Goal: Find contact information: Find contact information

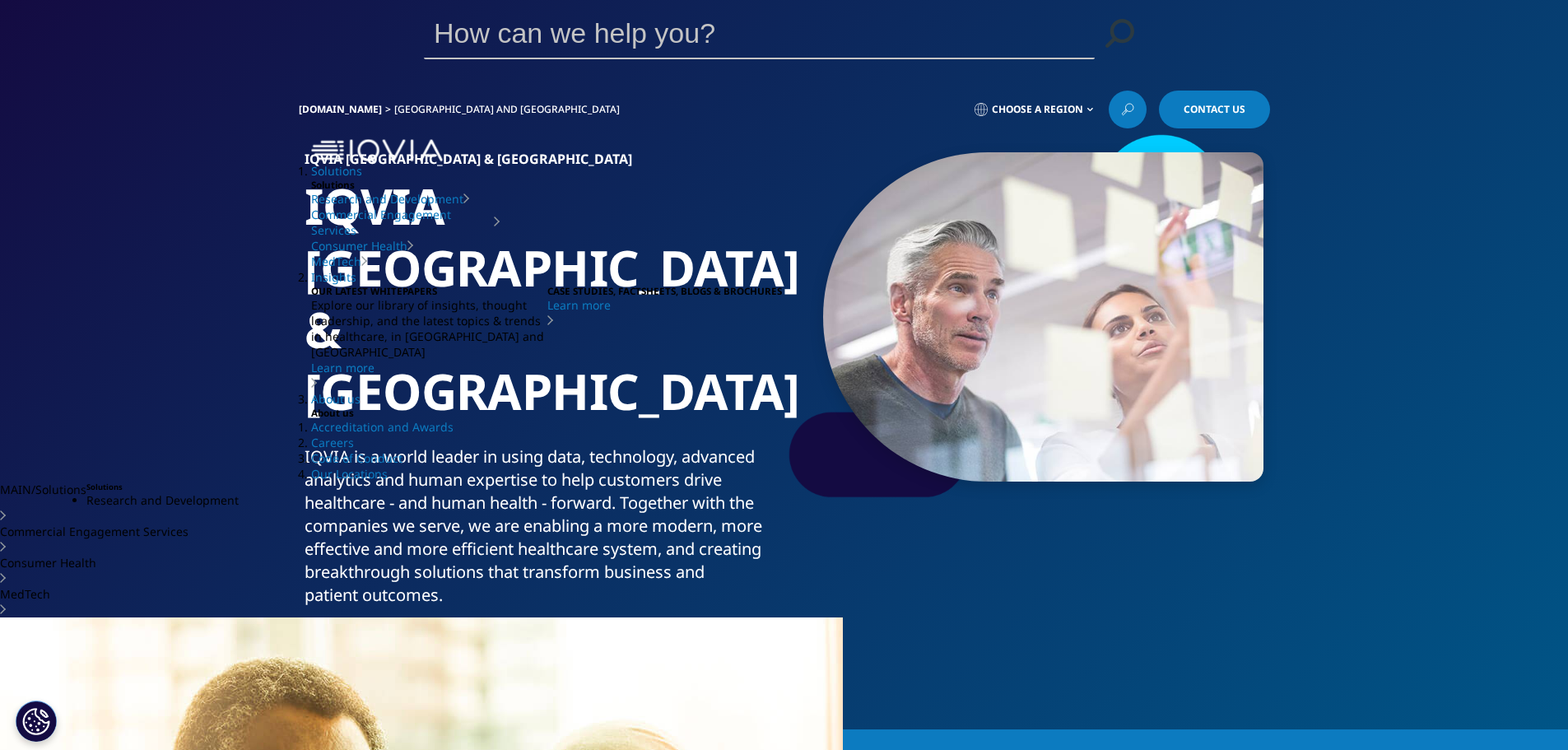
click at [364, 659] on span "Contact Us" at bounding box center [360, 666] width 62 height 14
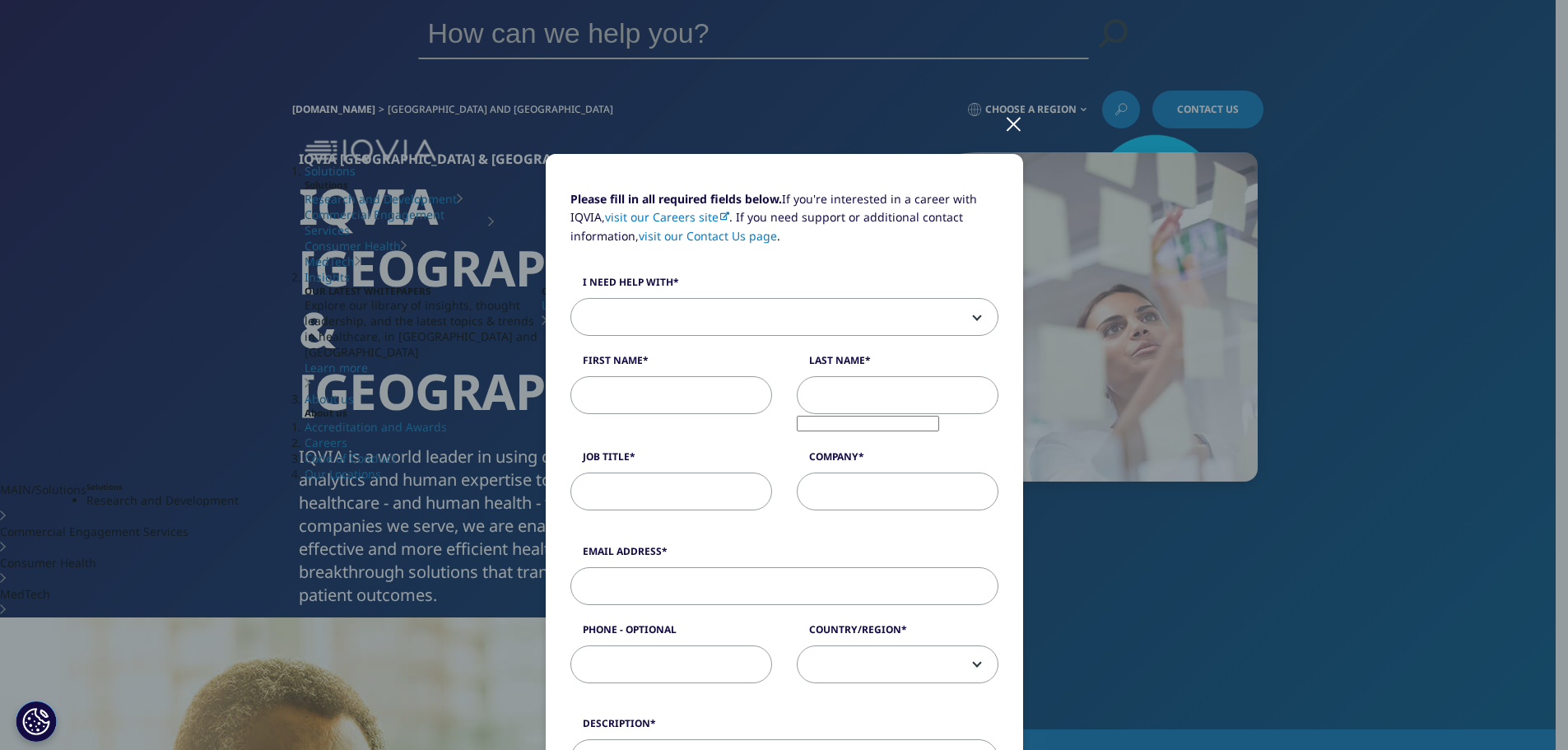
click at [663, 219] on link "visit our Careers site" at bounding box center [667, 216] width 124 height 15
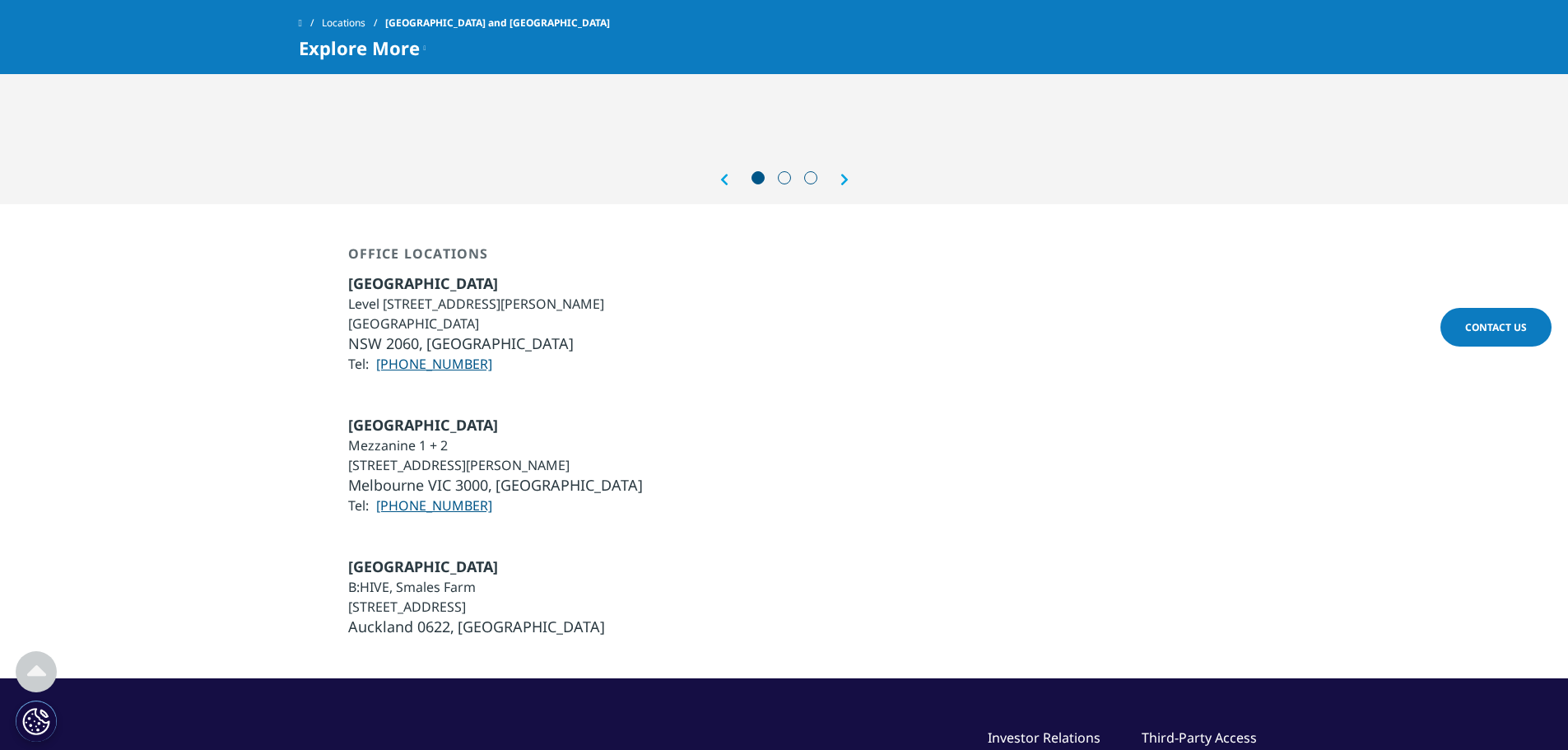
scroll to position [2059, 0]
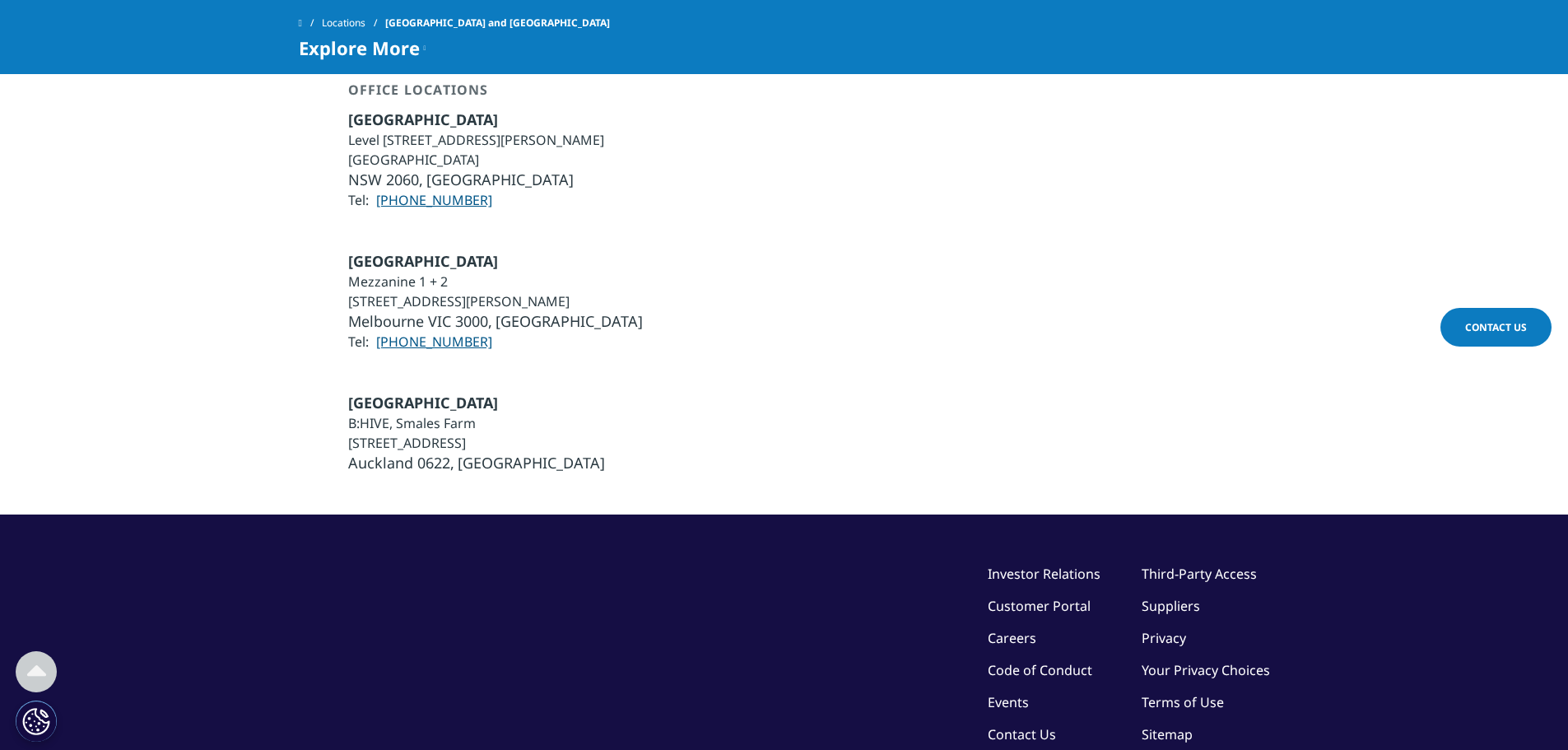
drag, startPoint x: 349, startPoint y: 279, endPoint x: 530, endPoint y: 271, distance: 181.2
click at [530, 433] on li "[STREET_ADDRESS]" at bounding box center [476, 443] width 257 height 20
copy li "[STREET_ADDRESS]"
